Goal: Task Accomplishment & Management: Manage account settings

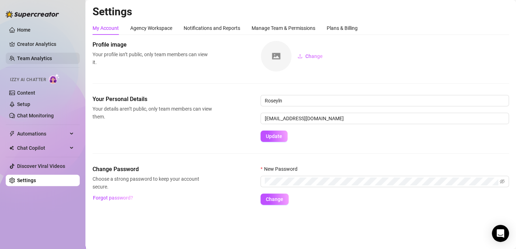
click at [47, 55] on link "Team Analytics" at bounding box center [34, 58] width 35 height 6
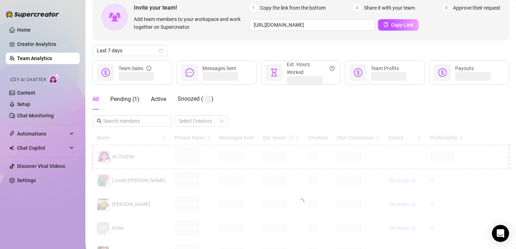
scroll to position [75, 0]
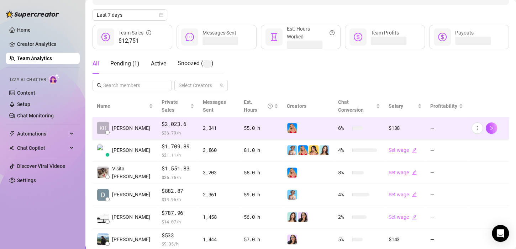
click at [300, 123] on div at bounding box center [308, 128] width 43 height 11
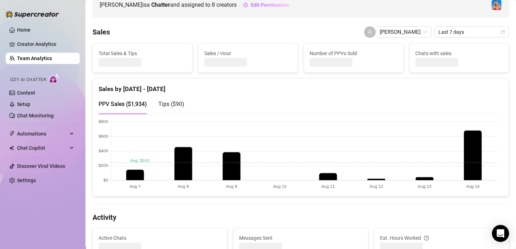
scroll to position [4, 0]
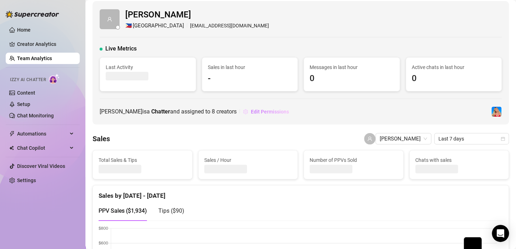
click at [251, 112] on span "Edit Permissions" at bounding box center [270, 112] width 38 height 6
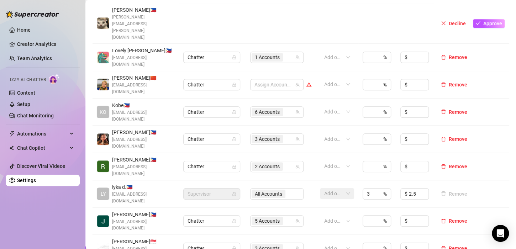
scroll to position [249, 0]
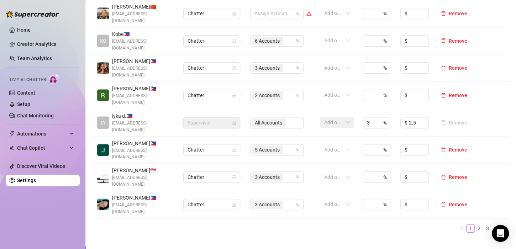
click at [502, 226] on icon "right" at bounding box center [504, 228] width 4 height 4
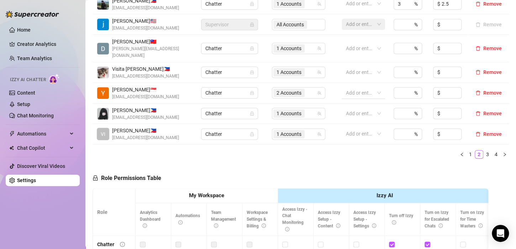
scroll to position [178, 0]
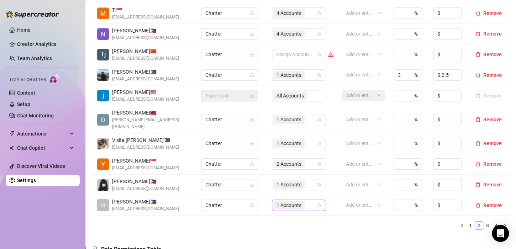
click at [281, 201] on span "1 Accounts" at bounding box center [288, 205] width 25 height 8
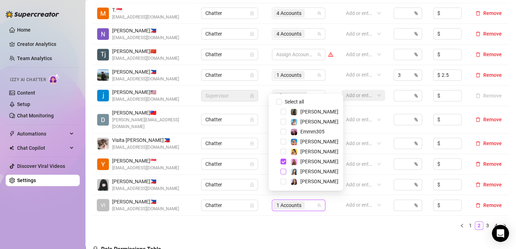
click at [285, 173] on span "Select tree node" at bounding box center [283, 172] width 6 height 6
click at [288, 221] on ul "1 2 3 4" at bounding box center [300, 225] width 416 height 9
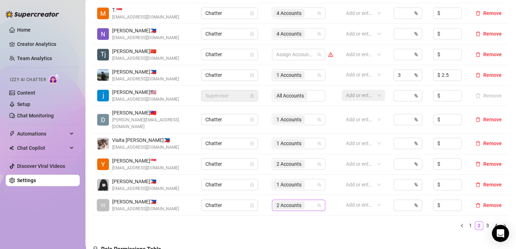
click at [277, 201] on span "2 Accounts" at bounding box center [288, 205] width 25 height 8
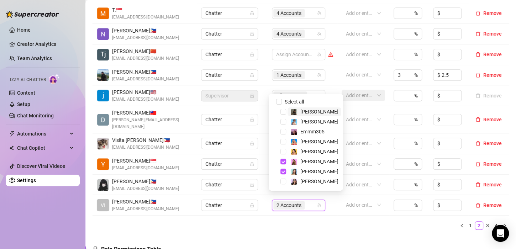
click at [330, 221] on ul "1 2 3 4" at bounding box center [300, 225] width 416 height 9
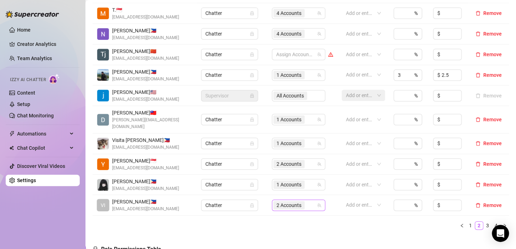
click at [286, 201] on span "2 Accounts" at bounding box center [288, 205] width 25 height 8
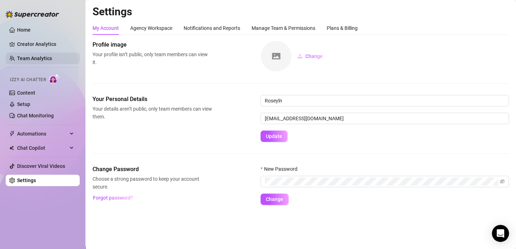
click at [41, 56] on link "Team Analytics" at bounding box center [34, 58] width 35 height 6
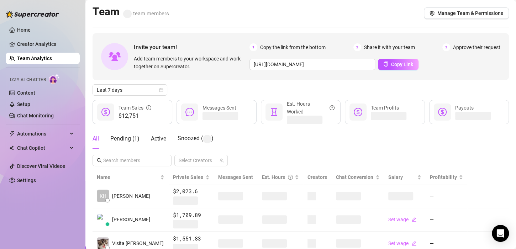
click at [52, 61] on link "Team Analytics" at bounding box center [34, 58] width 35 height 6
click at [48, 58] on link "Team Analytics" at bounding box center [34, 58] width 35 height 6
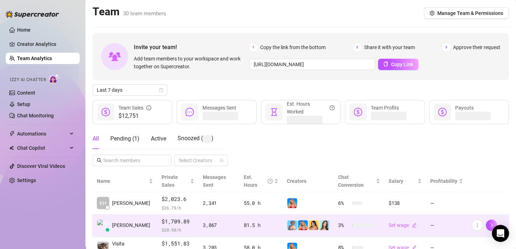
scroll to position [36, 0]
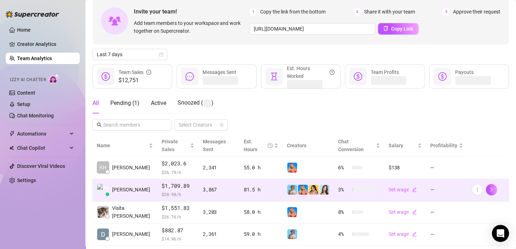
click at [287, 185] on img at bounding box center [292, 190] width 10 height 10
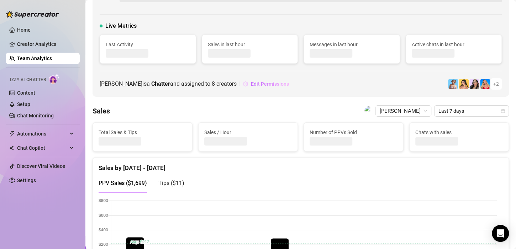
click at [275, 84] on button "Edit Permissions" at bounding box center [266, 83] width 47 height 11
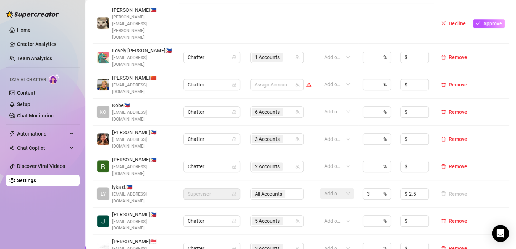
scroll to position [249, 0]
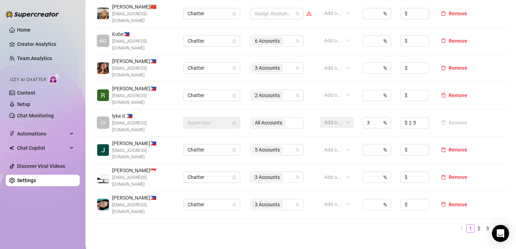
click at [502, 226] on icon "right" at bounding box center [504, 228] width 4 height 4
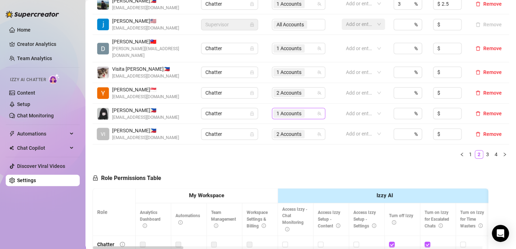
click at [282, 111] on div "1 Accounts" at bounding box center [289, 113] width 33 height 10
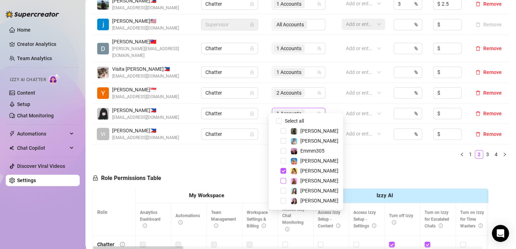
click at [280, 181] on span "Select tree node" at bounding box center [283, 181] width 6 height 6
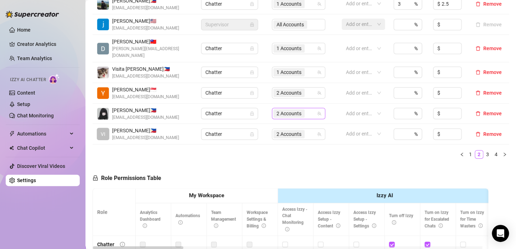
click at [287, 110] on span "2 Accounts" at bounding box center [288, 114] width 25 height 8
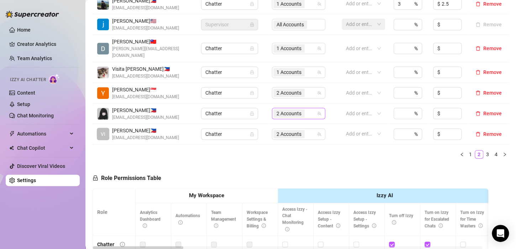
click at [280, 110] on span "2 Accounts" at bounding box center [288, 114] width 25 height 8
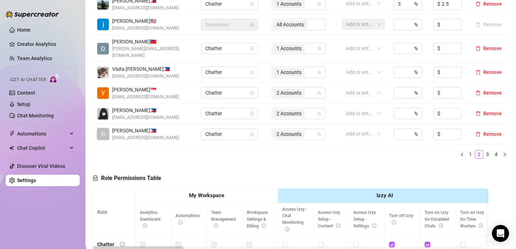
click at [252, 150] on ul "1 2 3 4" at bounding box center [300, 154] width 416 height 9
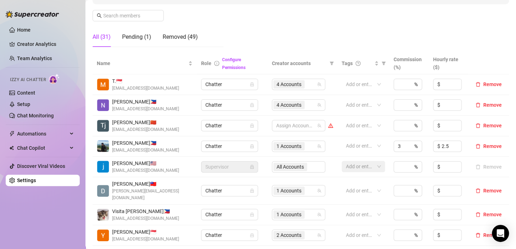
scroll to position [178, 0]
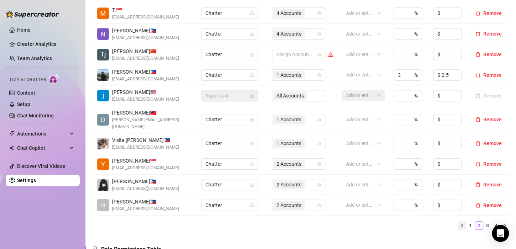
click at [459, 223] on icon "left" at bounding box center [461, 225] width 4 height 4
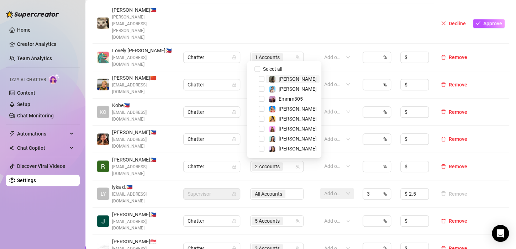
click at [263, 80] on div at bounding box center [272, 85] width 43 height 10
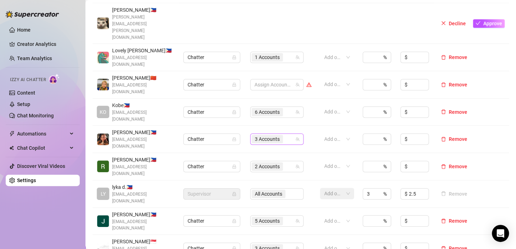
click at [259, 135] on span "3 Accounts" at bounding box center [267, 139] width 25 height 8
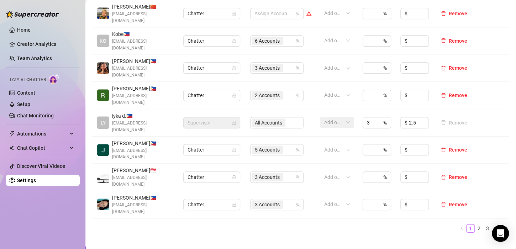
click at [502, 226] on icon "right" at bounding box center [504, 228] width 4 height 4
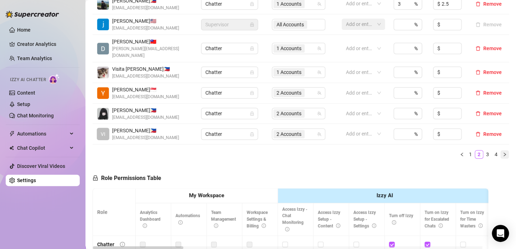
click at [502, 152] on icon "right" at bounding box center [504, 154] width 4 height 4
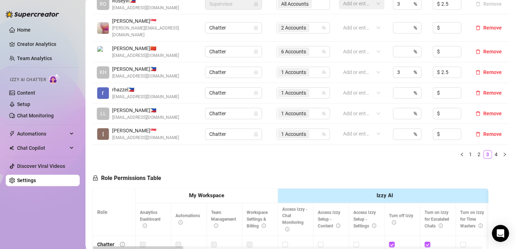
scroll to position [142, 0]
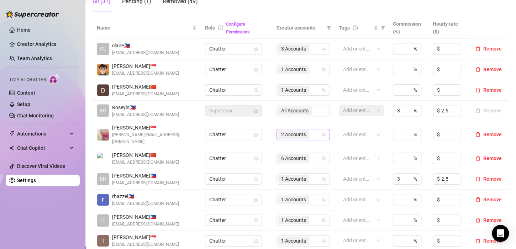
click at [291, 131] on span "2 Accounts" at bounding box center [293, 135] width 25 height 8
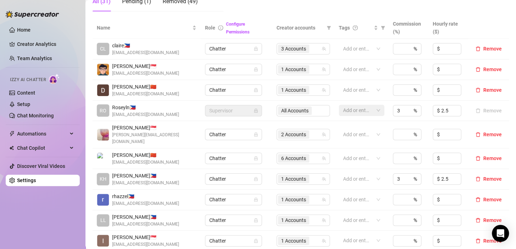
scroll to position [249, 0]
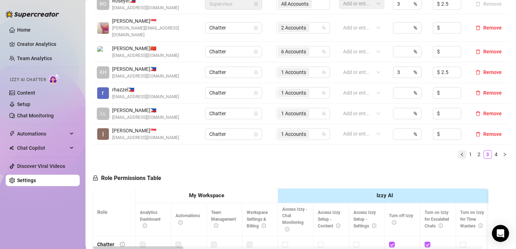
click at [459, 152] on icon "left" at bounding box center [461, 154] width 4 height 4
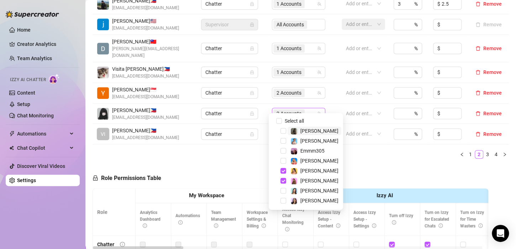
click at [289, 110] on span "2 Accounts" at bounding box center [288, 114] width 25 height 8
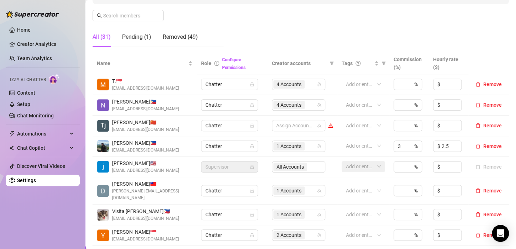
scroll to position [178, 0]
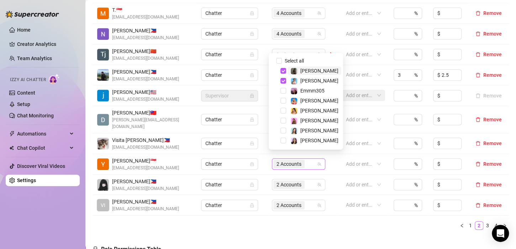
click at [278, 160] on span "2 Accounts" at bounding box center [288, 164] width 25 height 8
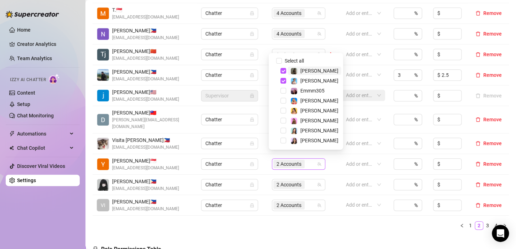
click at [283, 160] on span "2 Accounts" at bounding box center [288, 164] width 25 height 8
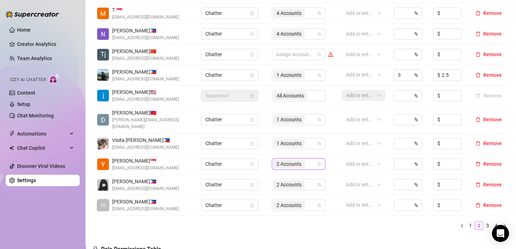
click at [276, 160] on span "2 Accounts" at bounding box center [288, 164] width 25 height 8
click at [331, 227] on div "Name Role Configure Permissions Creator accounts Tags Commission (%) Hourly rat…" at bounding box center [300, 109] width 416 height 254
click at [292, 74] on span "1 Accounts" at bounding box center [288, 75] width 25 height 8
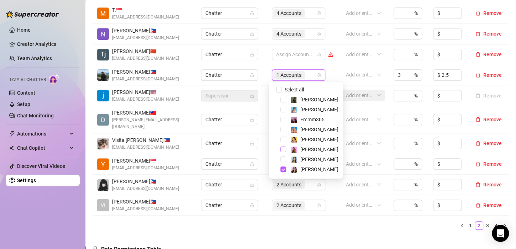
click at [282, 149] on span "Select tree node" at bounding box center [283, 150] width 6 height 6
click at [320, 226] on div "Name Role Configure Permissions Creator accounts Tags Commission (%) Hourly rat…" at bounding box center [300, 109] width 416 height 254
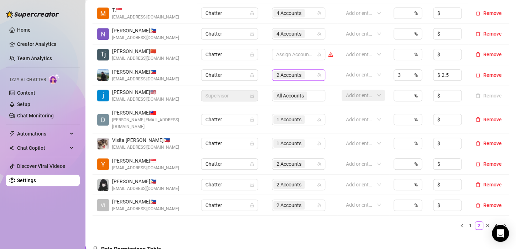
click at [277, 74] on span "2 Accounts" at bounding box center [288, 75] width 25 height 8
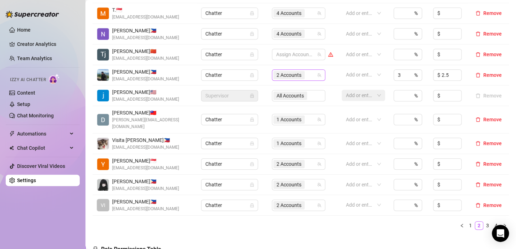
click at [277, 76] on span "2 Accounts" at bounding box center [288, 75] width 25 height 8
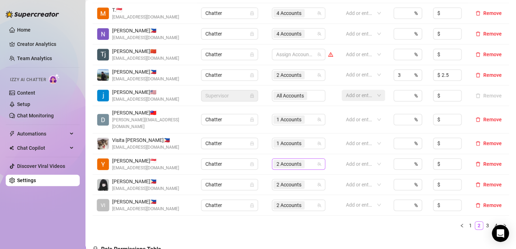
click at [276, 160] on span "2 Accounts" at bounding box center [288, 164] width 25 height 8
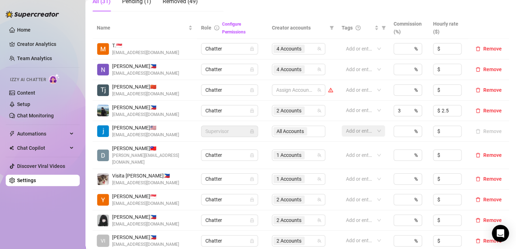
scroll to position [178, 0]
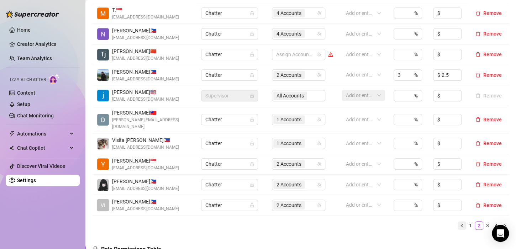
click at [459, 223] on icon "left" at bounding box center [461, 225] width 4 height 4
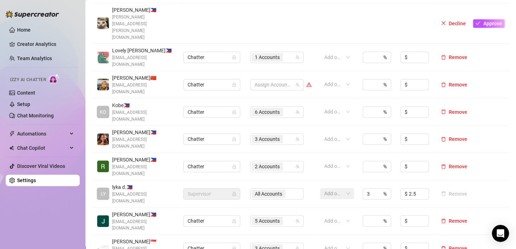
scroll to position [107, 0]
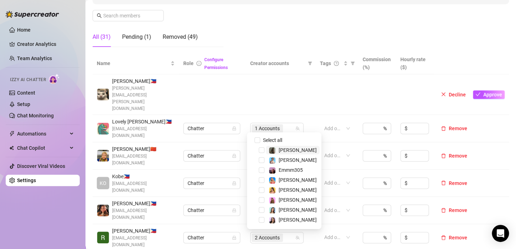
click at [269, 151] on div at bounding box center [272, 156] width 43 height 10
click at [261, 211] on span "Select tree node" at bounding box center [262, 210] width 6 height 6
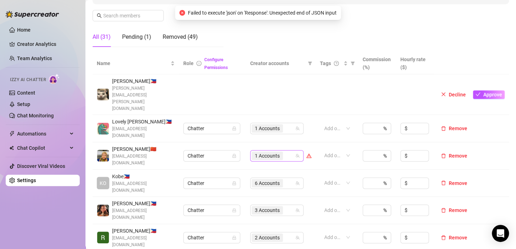
click at [264, 152] on span "1 Accounts" at bounding box center [267, 156] width 25 height 8
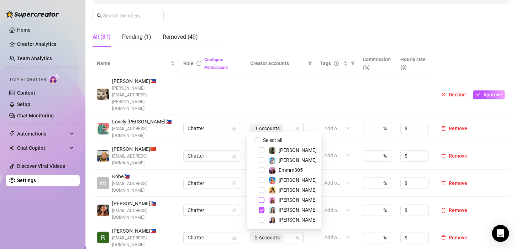
click at [262, 200] on span "Select tree node" at bounding box center [262, 200] width 6 height 6
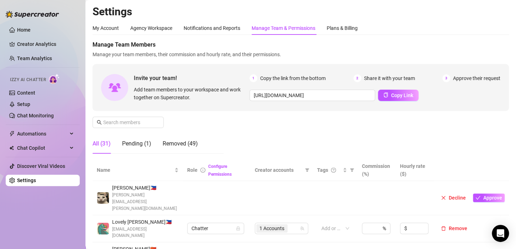
scroll to position [36, 0]
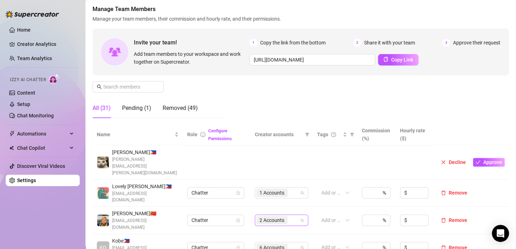
click at [268, 216] on span "2 Accounts" at bounding box center [271, 220] width 25 height 8
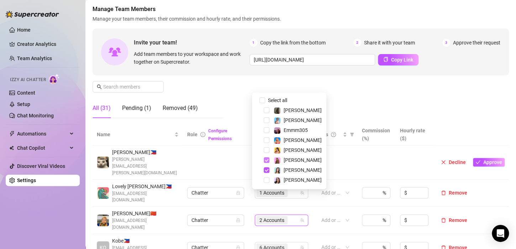
click at [266, 160] on span "Select tree node" at bounding box center [267, 160] width 6 height 6
click at [428, 103] on div "Manage Team Members Manage your team members, their commission and hourly rate,…" at bounding box center [300, 64] width 416 height 119
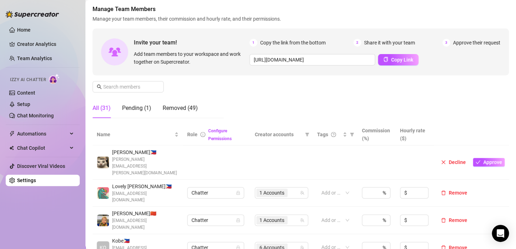
scroll to position [142, 0]
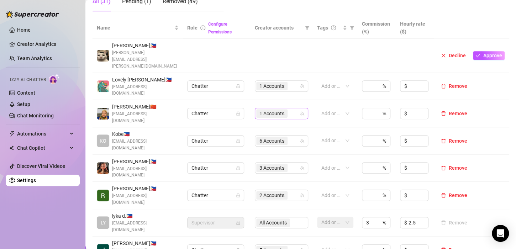
click at [263, 110] on span "1 Accounts" at bounding box center [271, 114] width 25 height 8
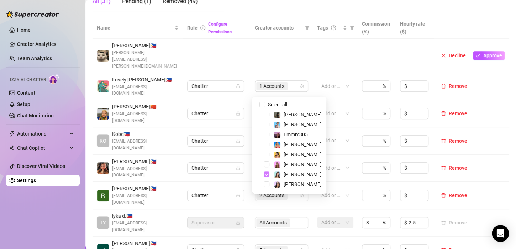
click at [267, 175] on span "Select tree node" at bounding box center [267, 174] width 6 height 6
click at [469, 17] on th at bounding box center [471, 28] width 75 height 22
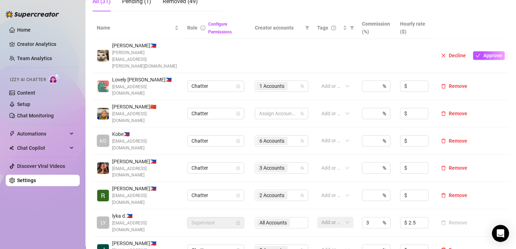
scroll to position [213, 0]
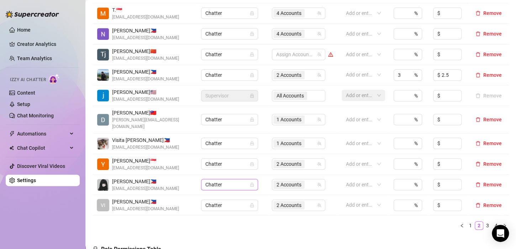
scroll to position [142, 0]
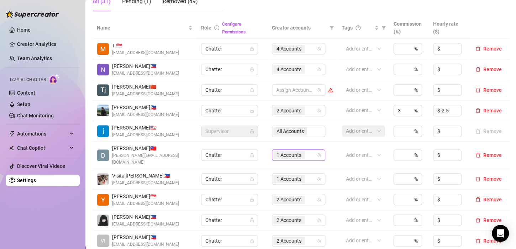
click at [278, 151] on span "1 Accounts" at bounding box center [288, 155] width 25 height 8
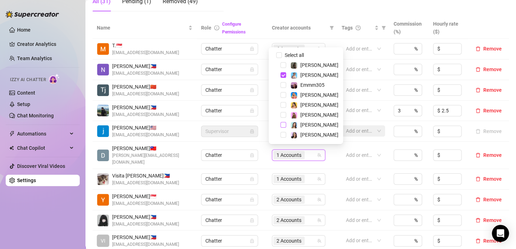
click at [284, 127] on span "Select tree node" at bounding box center [283, 125] width 6 height 6
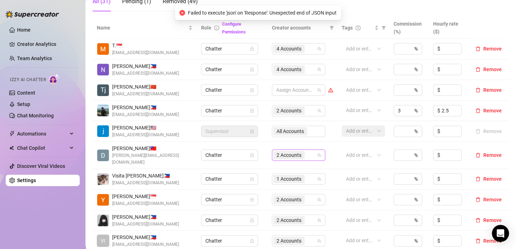
click at [278, 153] on span "2 Accounts" at bounding box center [288, 155] width 25 height 8
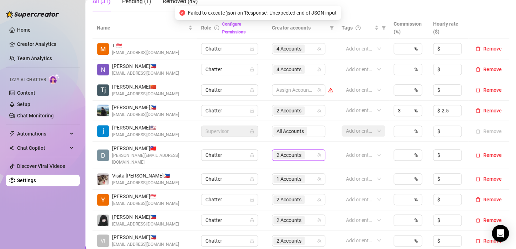
click at [278, 151] on span "2 Accounts" at bounding box center [288, 155] width 25 height 8
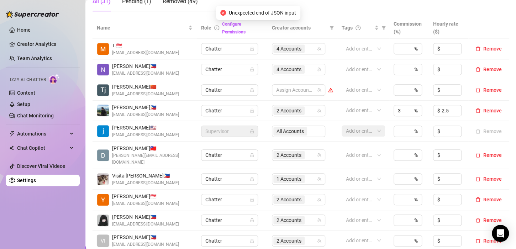
scroll to position [213, 0]
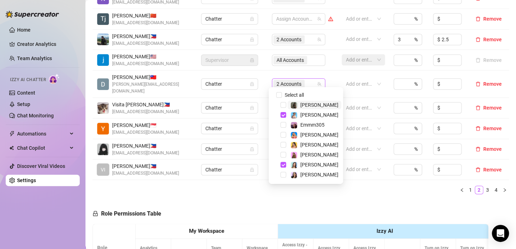
click at [285, 80] on span "2 Accounts" at bounding box center [288, 84] width 25 height 8
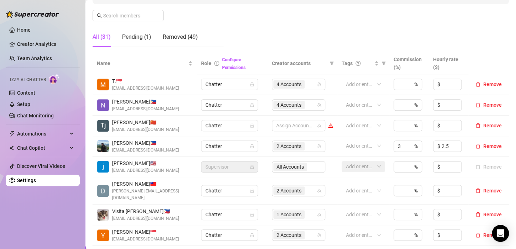
scroll to position [178, 0]
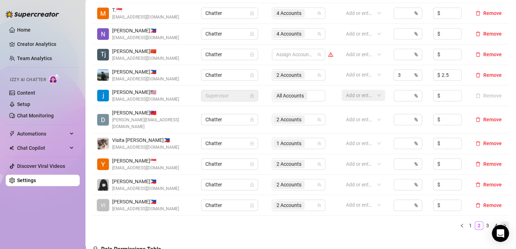
click at [502, 223] on icon "right" at bounding box center [504, 225] width 4 height 4
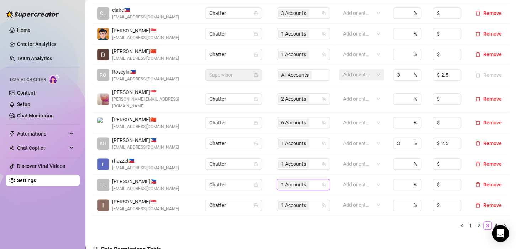
click at [291, 181] on span "1 Accounts" at bounding box center [293, 185] width 25 height 8
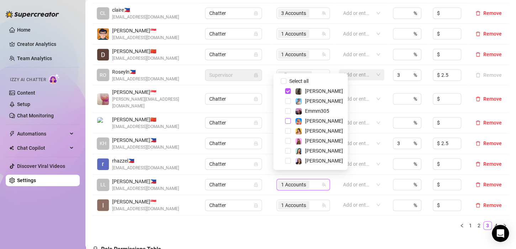
click at [287, 120] on span "Select tree node" at bounding box center [288, 121] width 6 height 6
click at [286, 89] on span "Select tree node" at bounding box center [288, 91] width 6 height 6
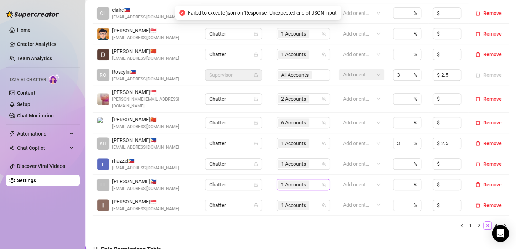
click at [286, 181] on span "1 Accounts" at bounding box center [293, 185] width 25 height 8
